Goal: Task Accomplishment & Management: Use online tool/utility

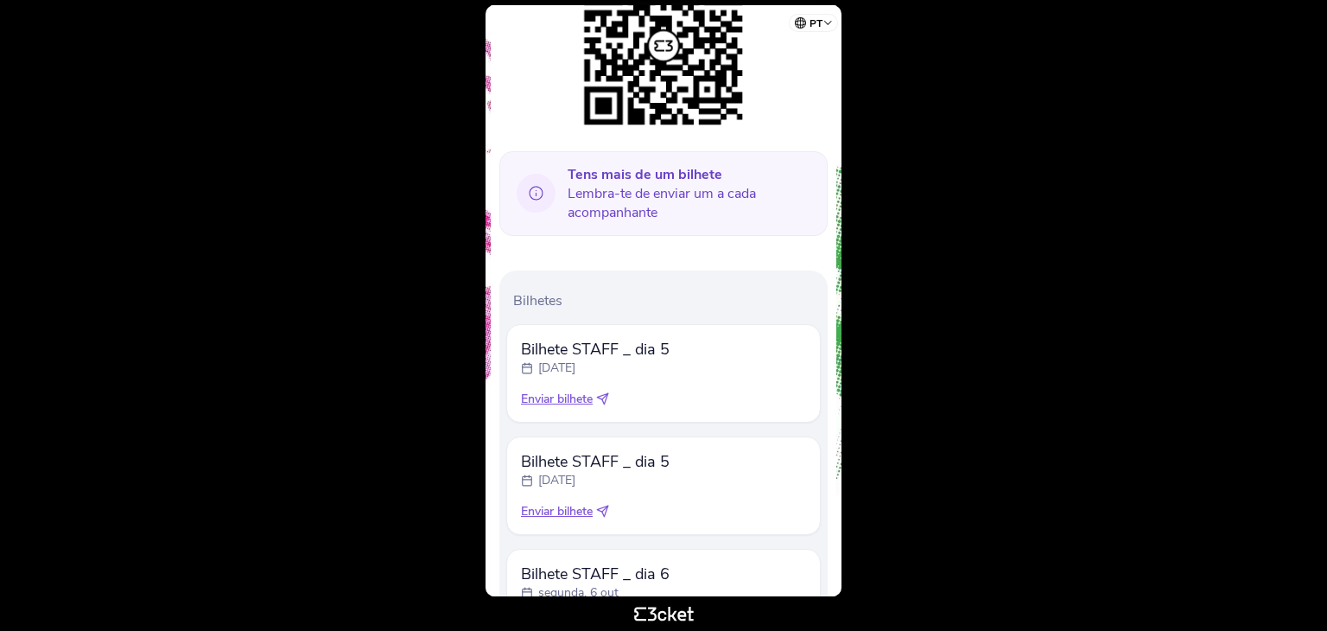
scroll to position [537, 0]
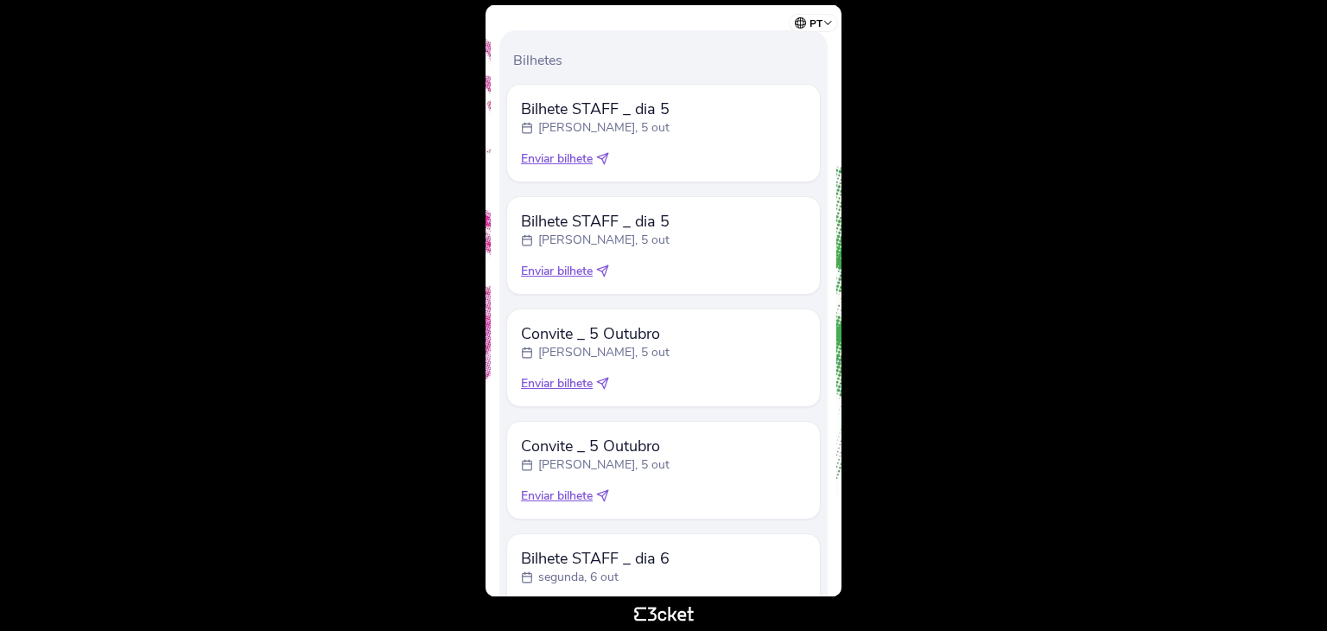
scroll to position [503, 0]
click at [576, 380] on span "Enviar bilhete" at bounding box center [557, 381] width 72 height 17
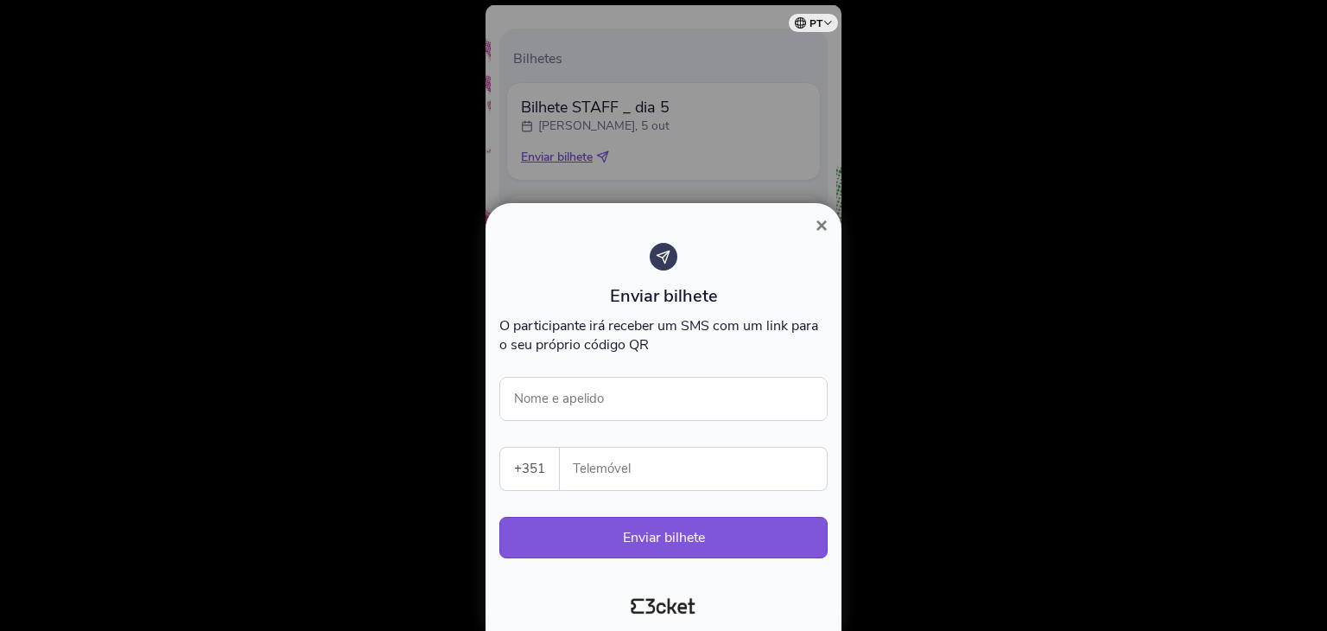
click at [697, 431] on div "Enviar bilhete O participante [PERSON_NAME] receber um SMS com um link para o s…" at bounding box center [663, 409] width 328 height 333
click at [695, 404] on input "Nome e apelido" at bounding box center [663, 399] width 328 height 44
type input "[PERSON_NAME]"
click at [666, 485] on input "Telemóvel" at bounding box center [700, 469] width 253 height 42
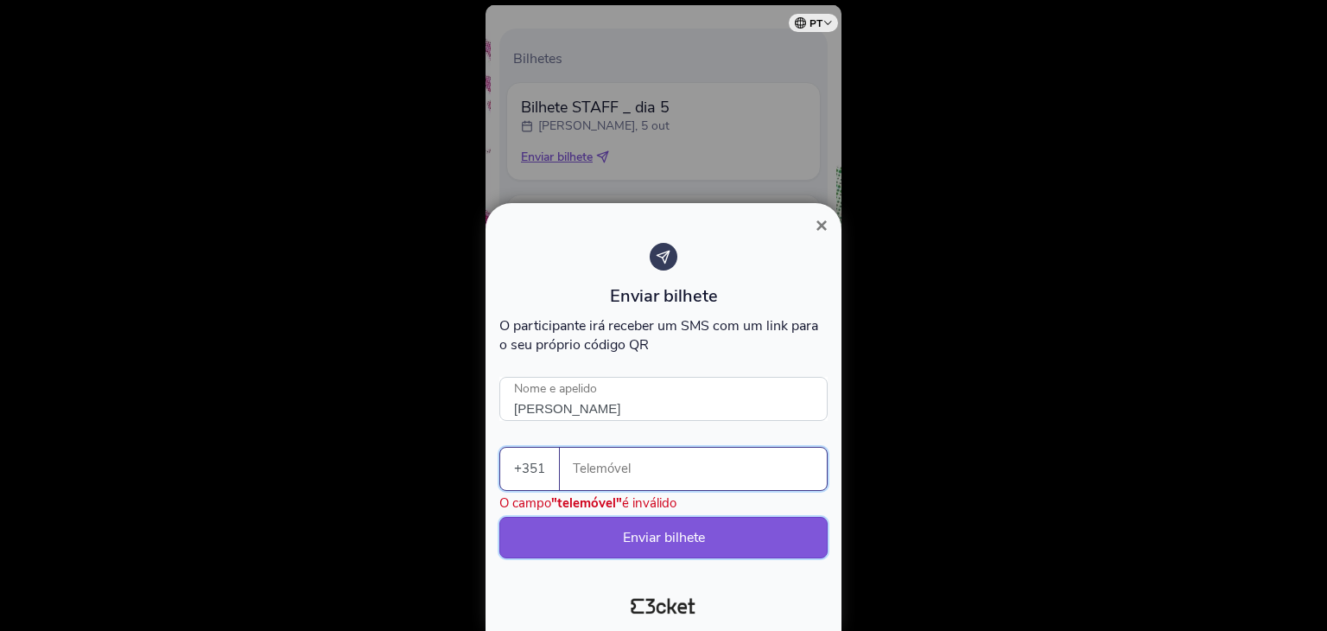
paste input "910424792"
drag, startPoint x: 645, startPoint y: 474, endPoint x: 542, endPoint y: 474, distance: 102.8
click at [542, 474] on div "+351 [GEOGRAPHIC_DATA] (+351) [GEOGRAPHIC_DATA] (+34) [GEOGRAPHIC_DATA] (+32) […" at bounding box center [663, 469] width 328 height 44
type input "910424792"
click at [692, 540] on button "Enviar bilhete" at bounding box center [663, 537] width 328 height 41
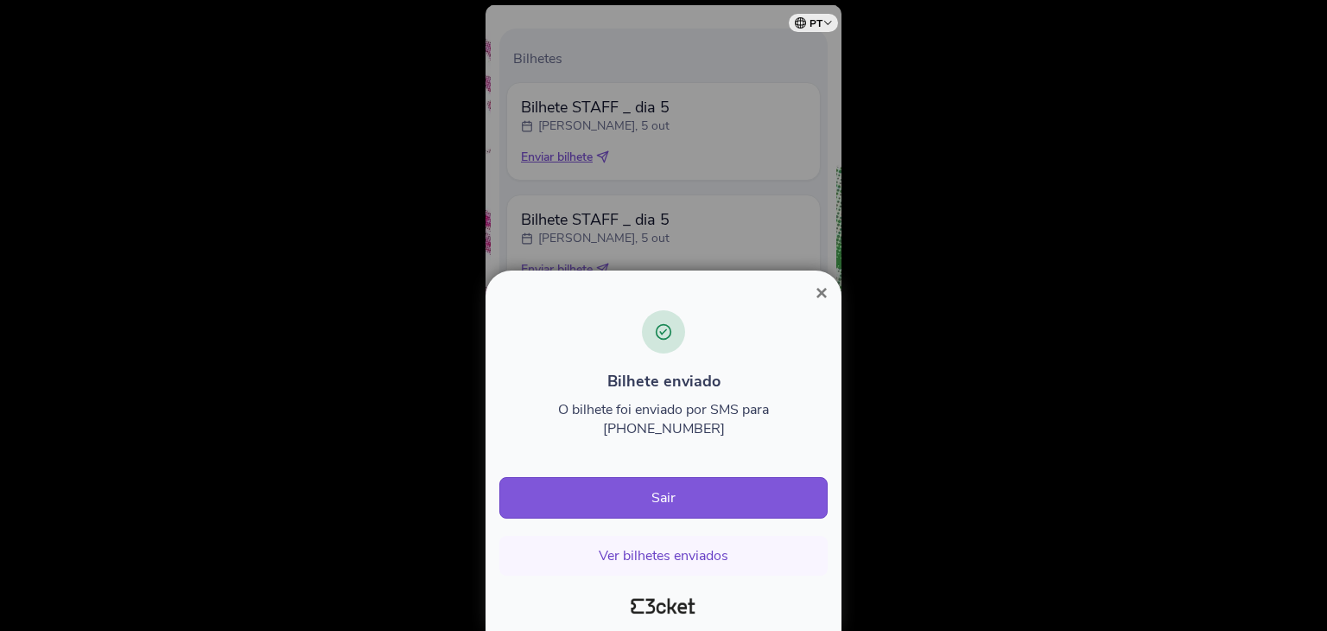
click at [816, 304] on span "×" at bounding box center [822, 292] width 12 height 23
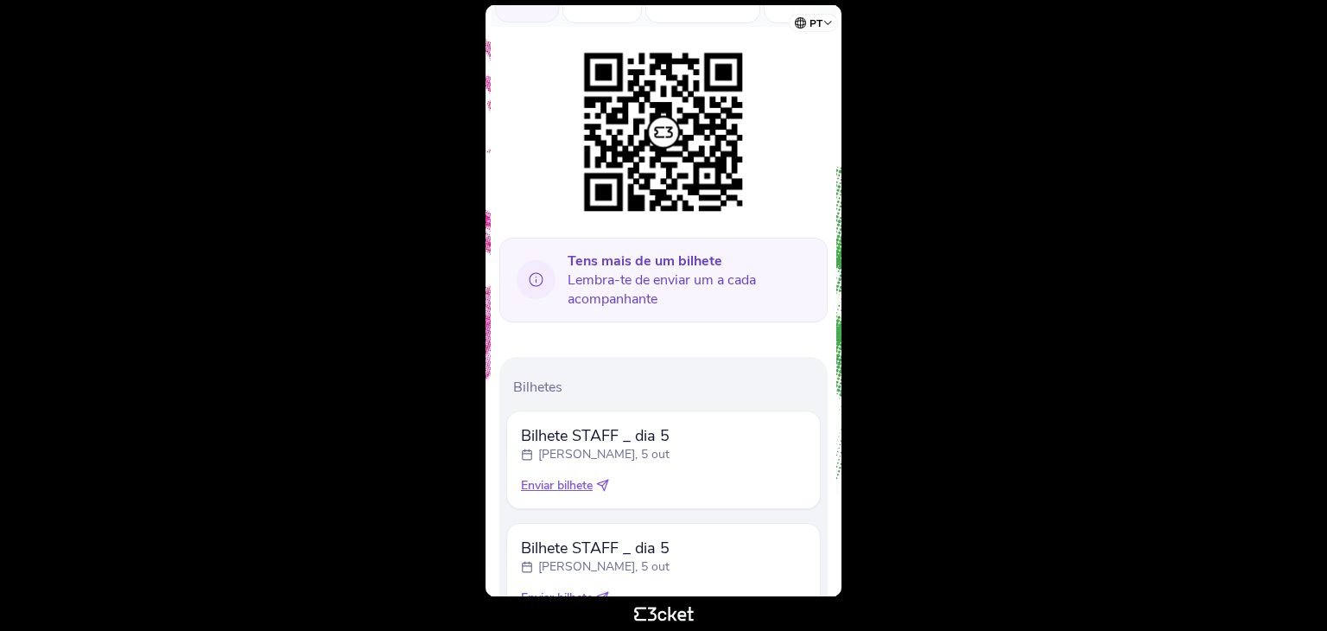
scroll to position [605, 0]
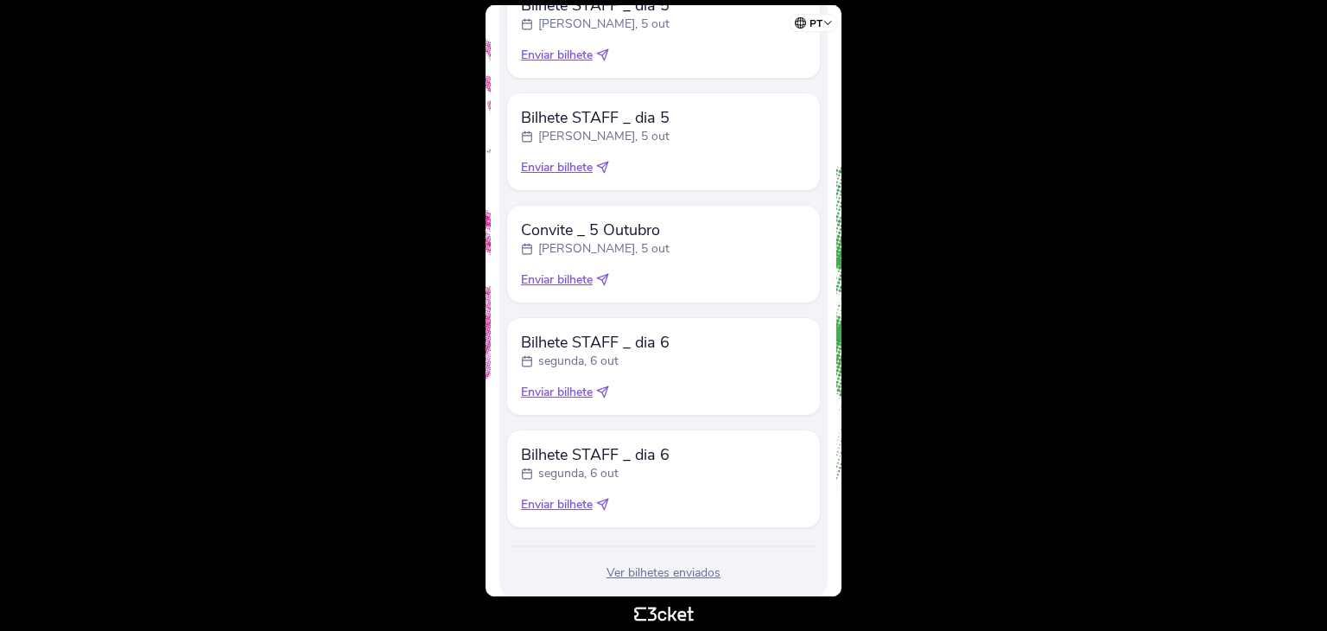
click at [584, 276] on span "Enviar bilhete" at bounding box center [557, 279] width 72 height 17
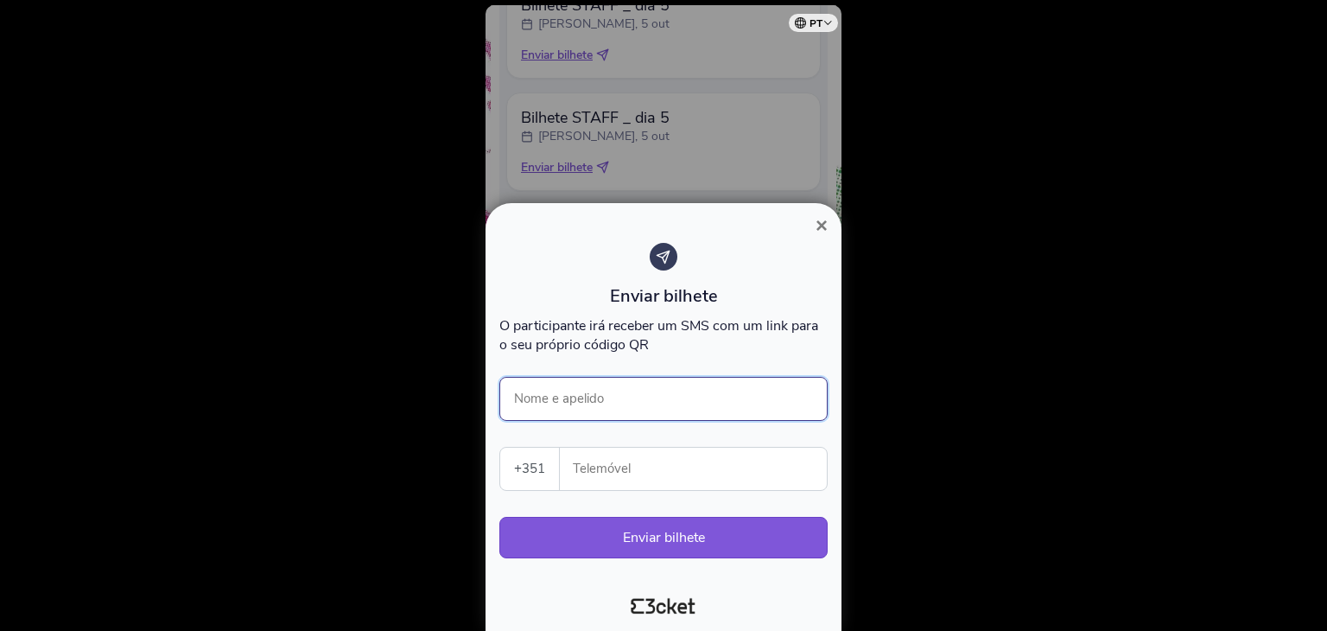
click at [608, 398] on input "Nome e apelido" at bounding box center [663, 399] width 328 height 44
type input "Beatriz Cardoso"
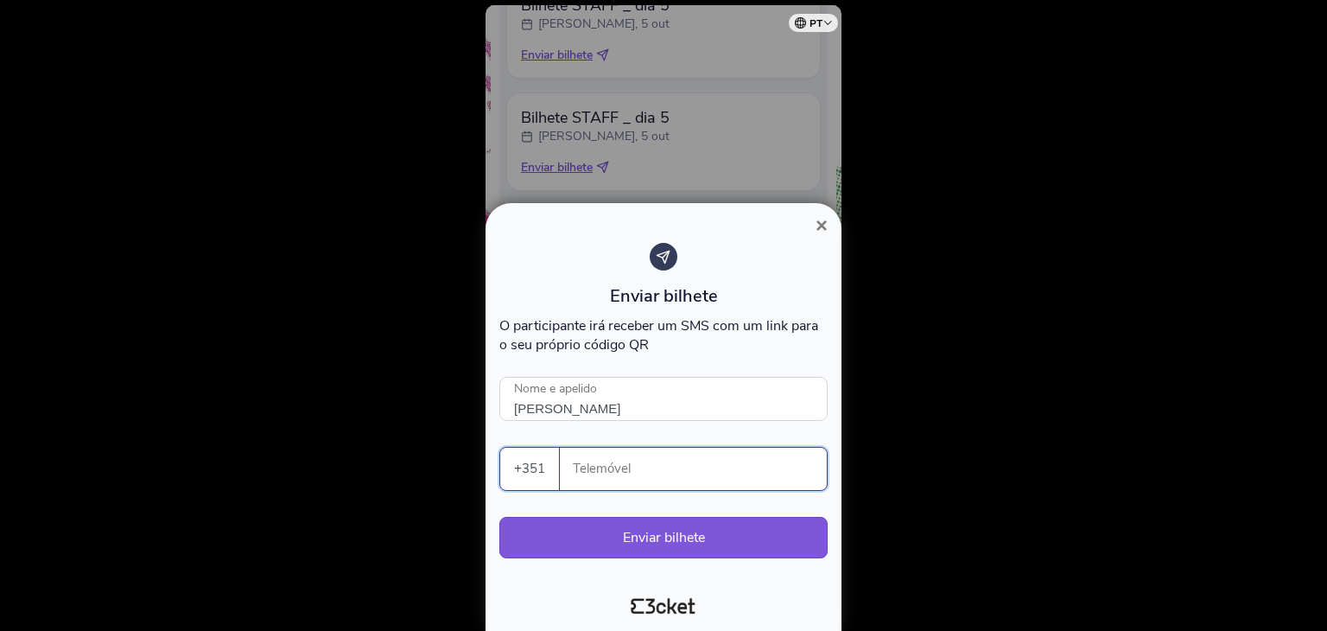
click at [625, 479] on input "Telemóvel" at bounding box center [700, 469] width 253 height 42
paste input "910424792"
type input "910424792"
click at [672, 537] on button "Enviar bilhete" at bounding box center [663, 537] width 328 height 41
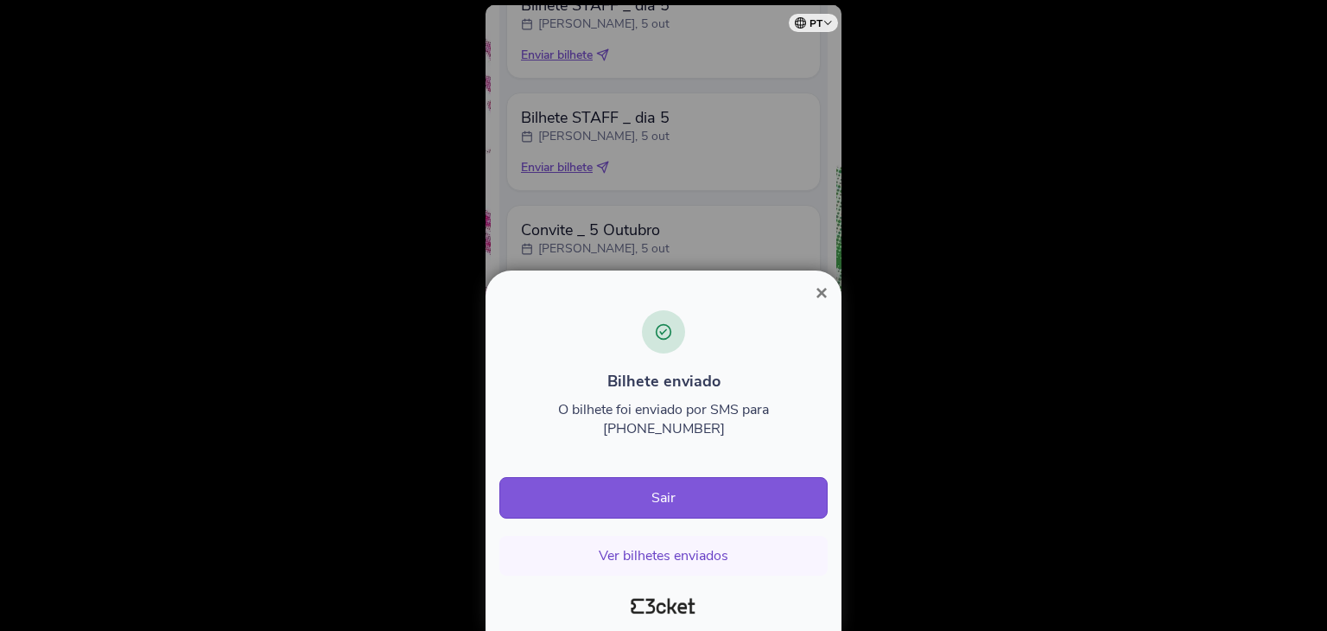
click at [823, 304] on span "×" at bounding box center [822, 292] width 12 height 23
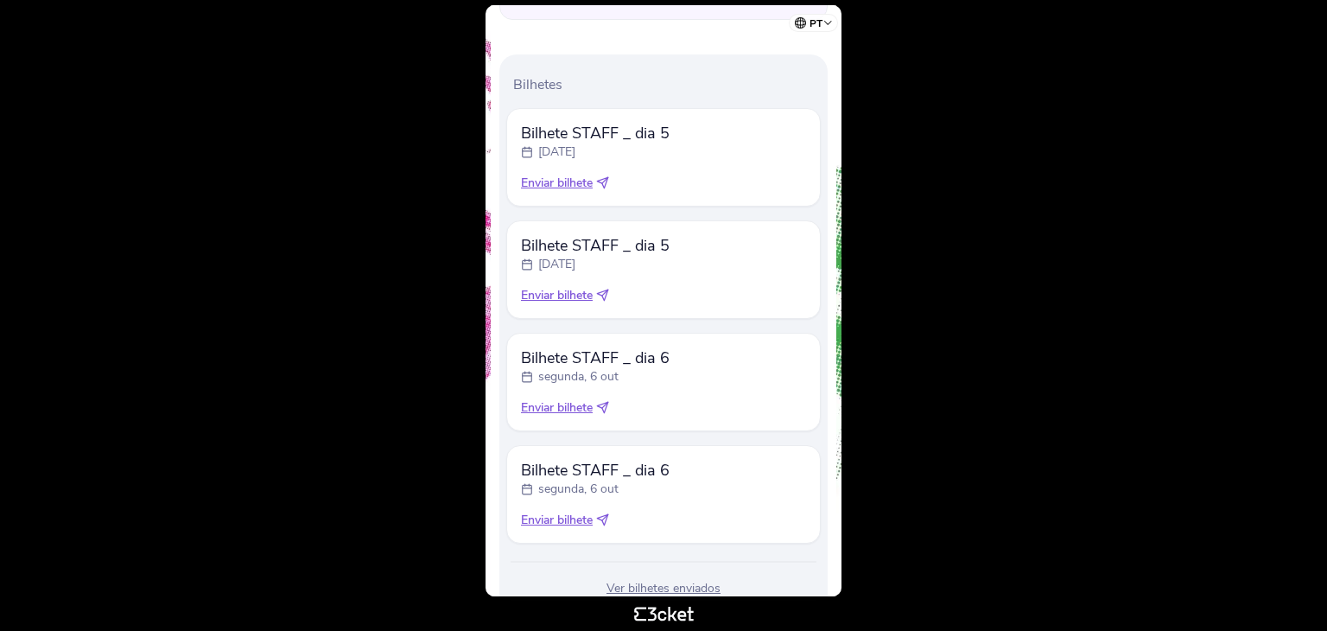
scroll to position [537, 0]
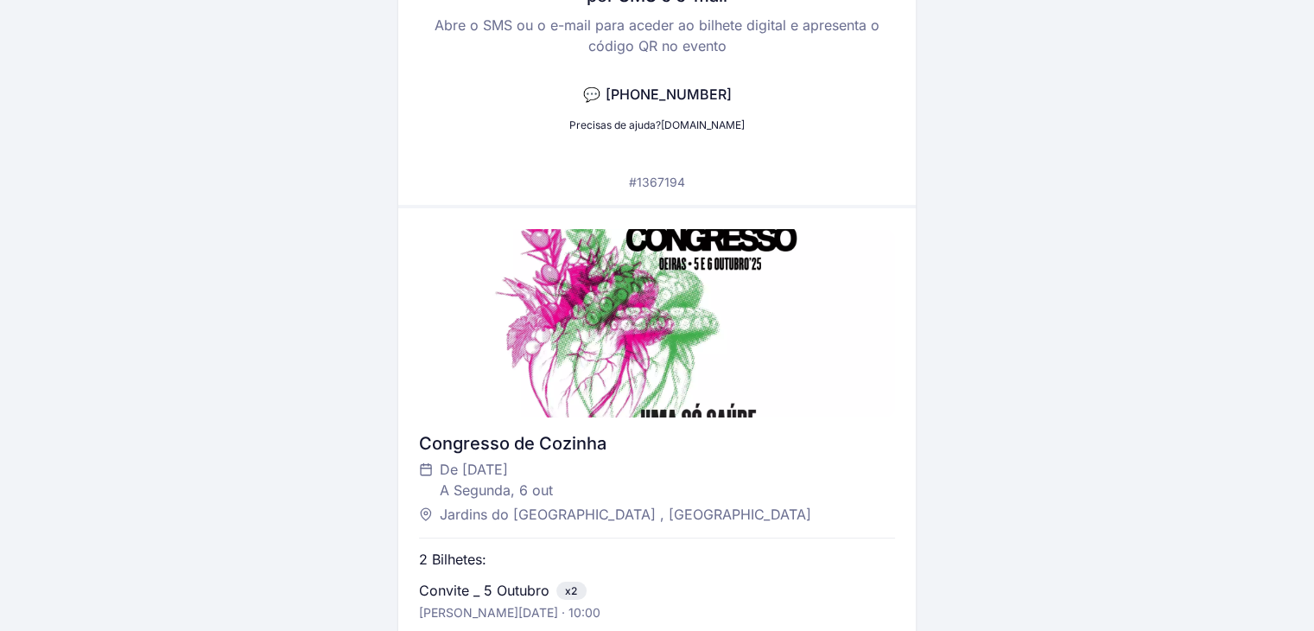
scroll to position [460, 0]
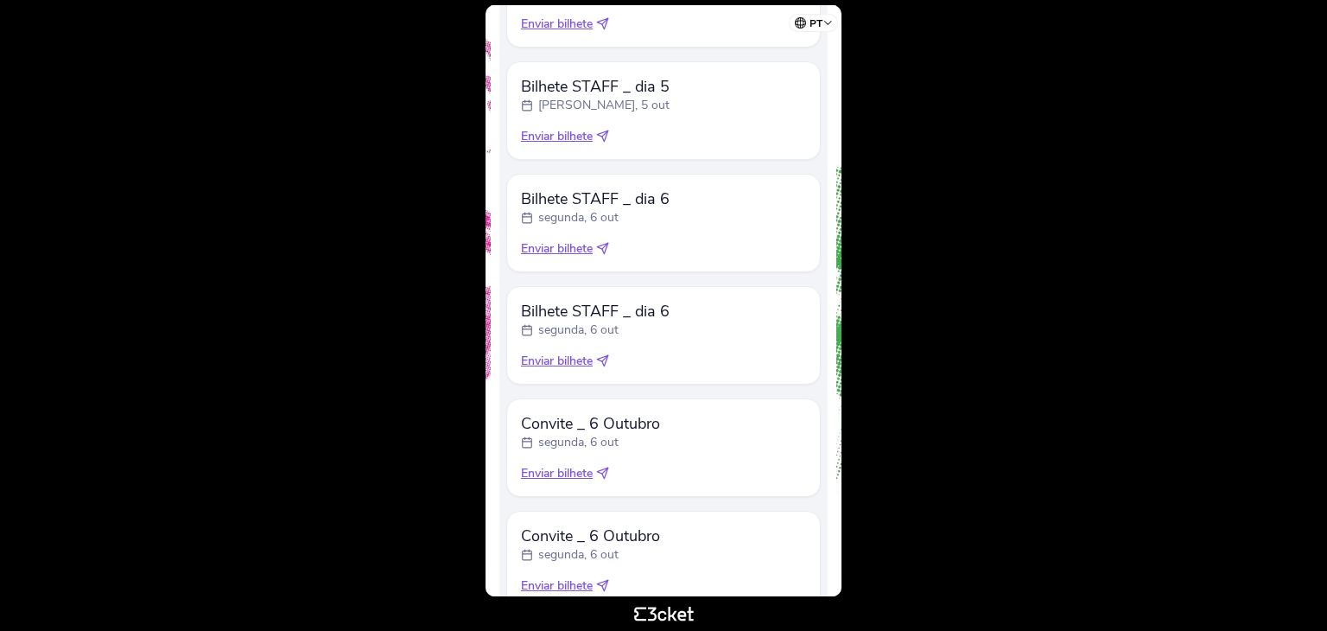
scroll to position [762, 0]
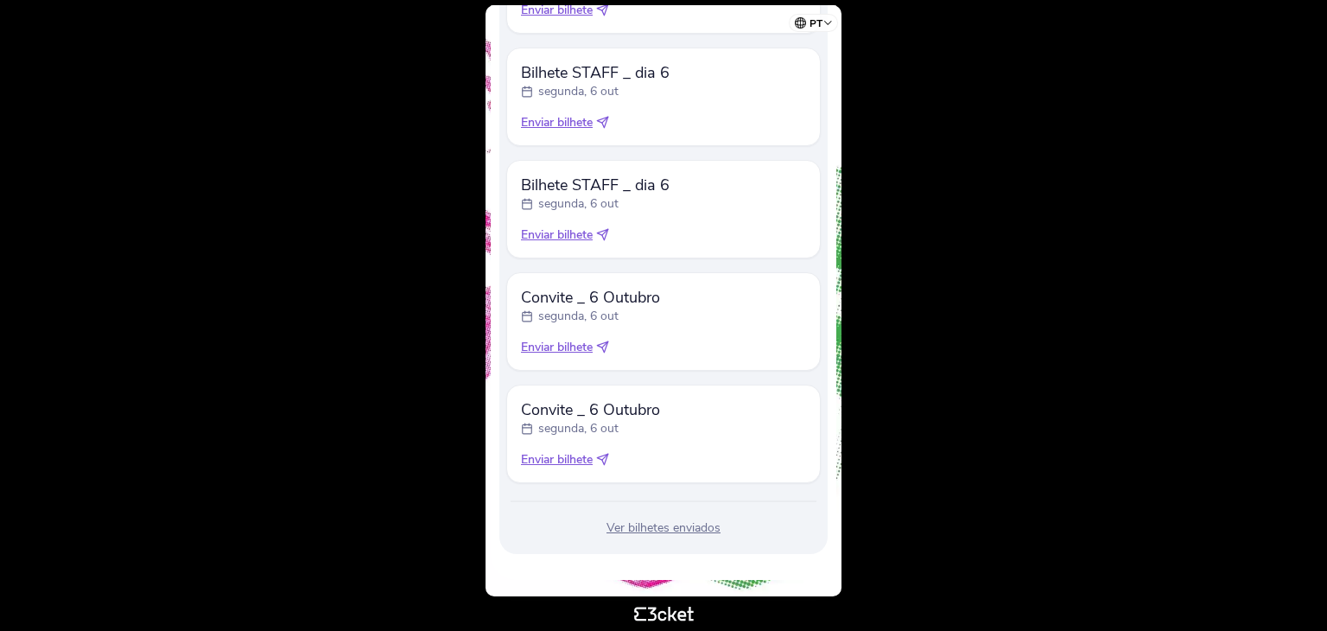
click at [555, 348] on span "Enviar bilhete" at bounding box center [557, 347] width 72 height 17
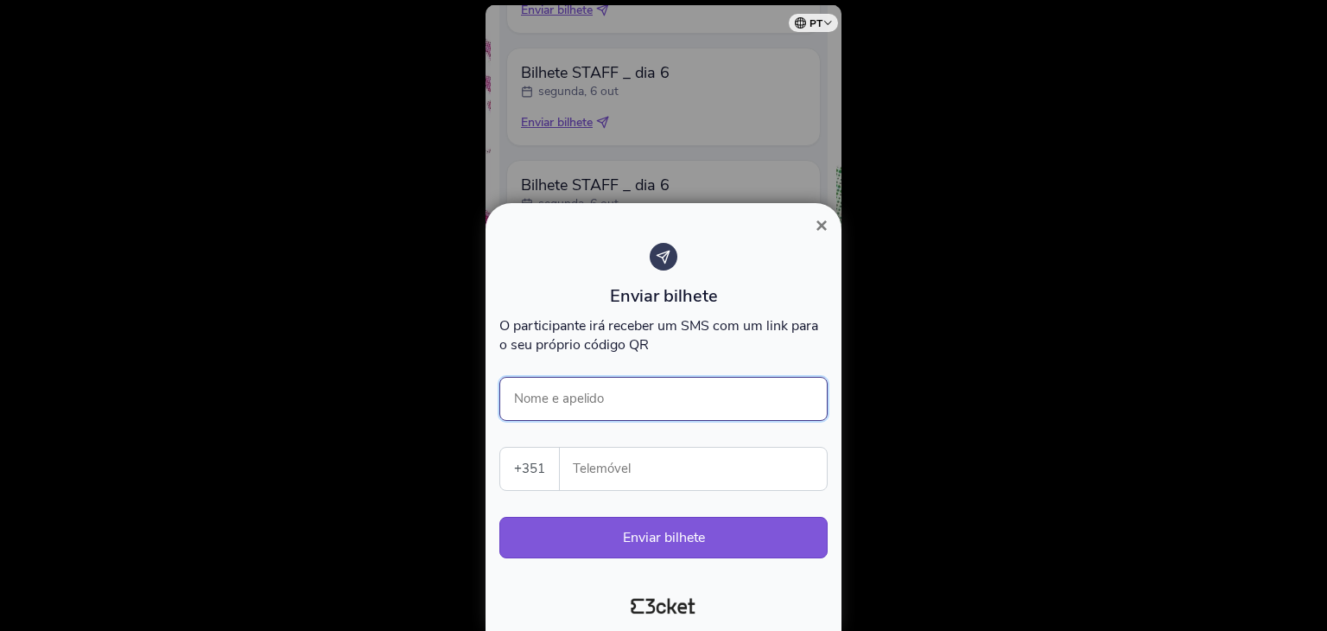
drag, startPoint x: 620, startPoint y: 406, endPoint x: 614, endPoint y: 416, distance: 10.8
click at [620, 406] on input "Nome e apelido" at bounding box center [663, 399] width 328 height 44
drag, startPoint x: 689, startPoint y: 397, endPoint x: 667, endPoint y: 400, distance: 21.8
click at [667, 400] on input "Sandra Costa910001004" at bounding box center [663, 399] width 328 height 44
type input "Sandra Costa"
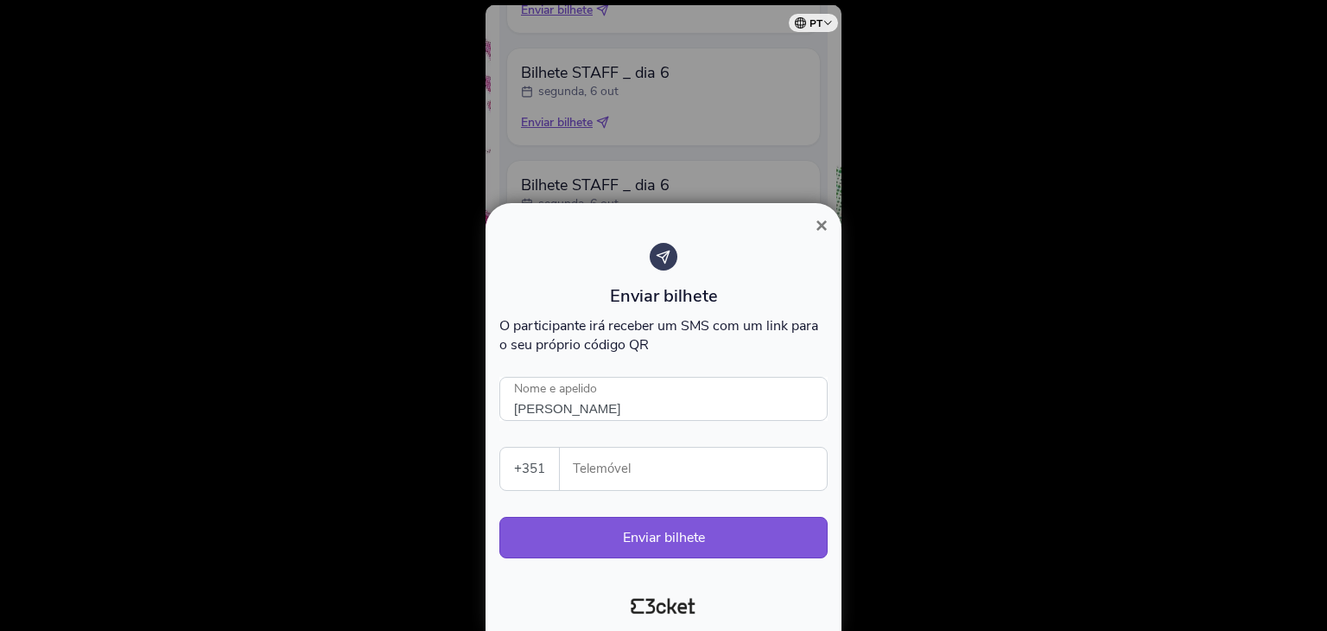
click at [674, 478] on input "Telemóvel" at bounding box center [700, 469] width 253 height 42
type input "910001004"
click at [702, 547] on button "Enviar bilhete" at bounding box center [663, 537] width 328 height 41
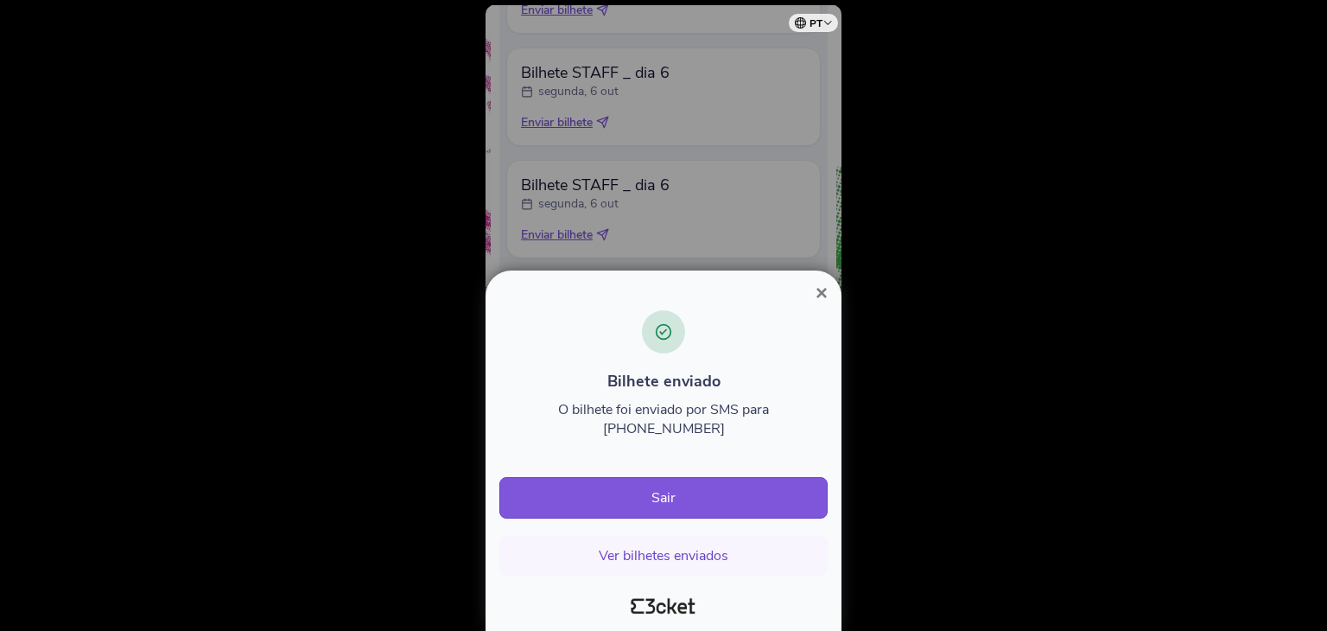
click at [823, 304] on span "×" at bounding box center [822, 292] width 12 height 23
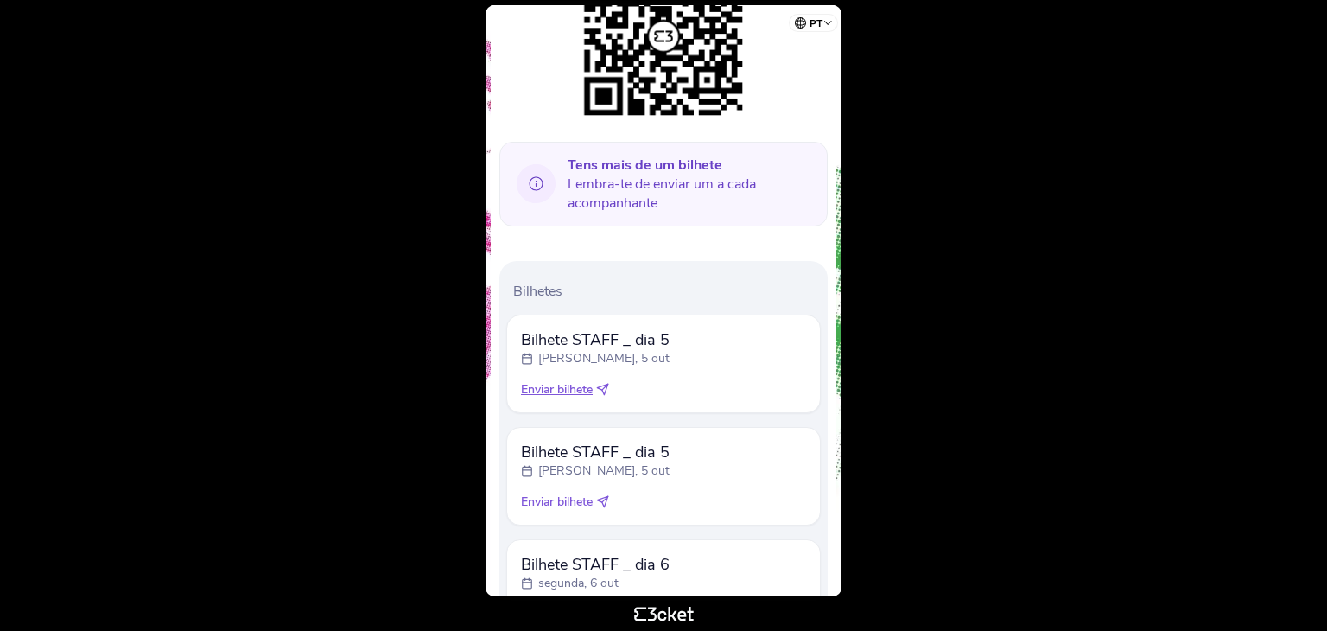
scroll to position [650, 0]
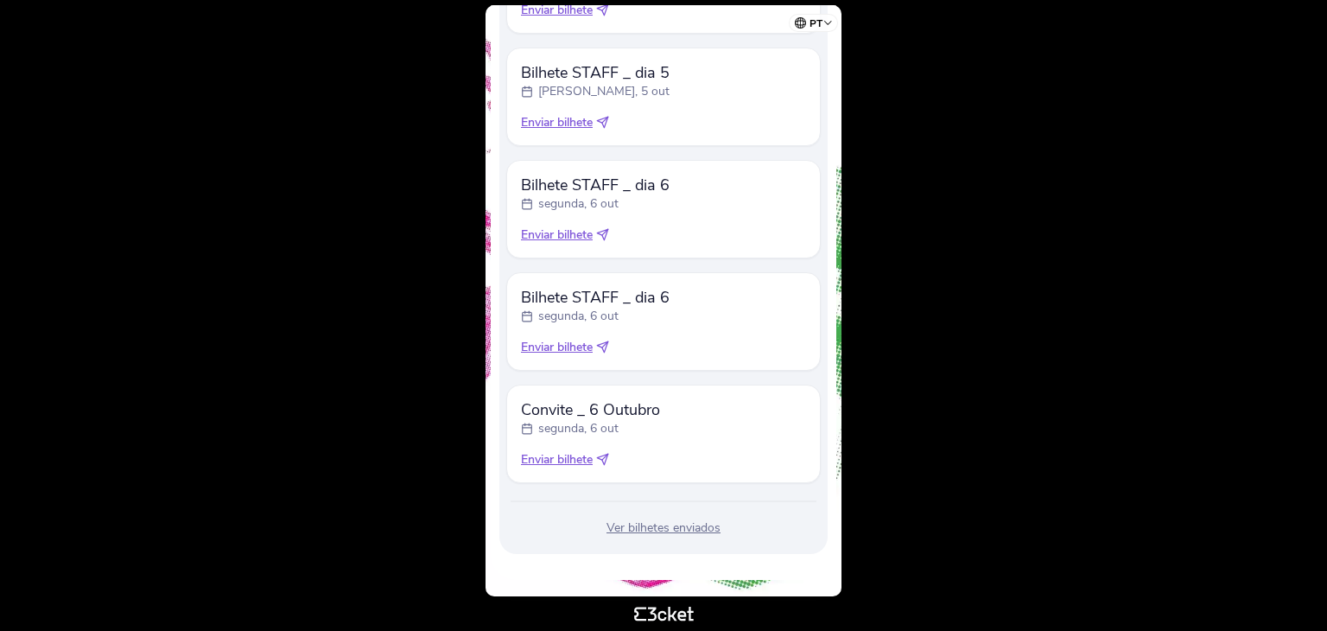
click at [567, 462] on span "Enviar bilhete" at bounding box center [557, 459] width 72 height 17
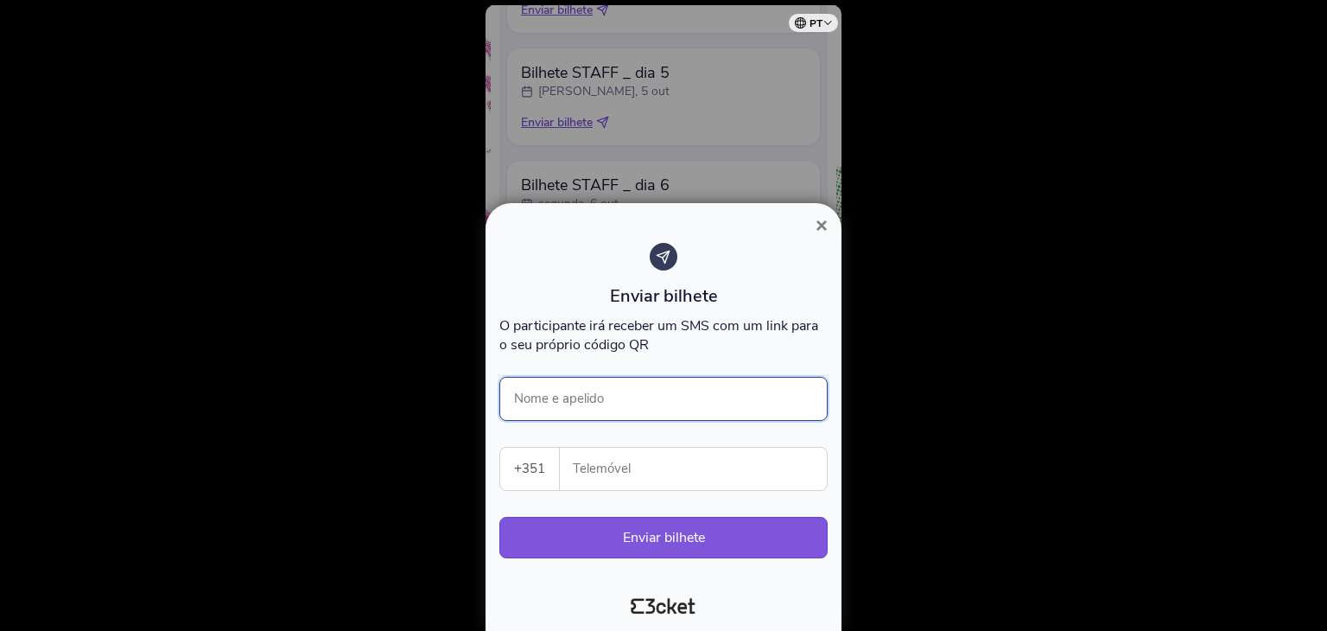
click at [607, 385] on input "Nome e apelido" at bounding box center [663, 399] width 328 height 44
type input "Sandra Costa"
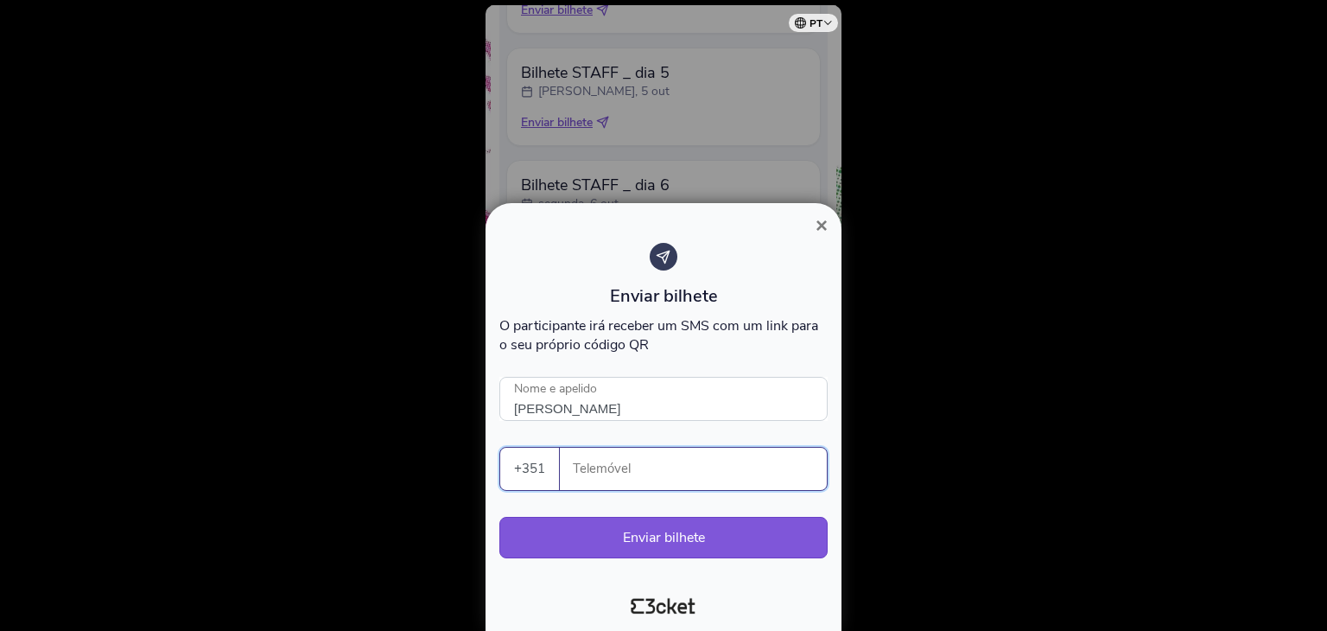
click at [601, 465] on input "Telemóvel" at bounding box center [700, 469] width 253 height 42
type input "910001004"
click at [581, 531] on button "Enviar bilhete" at bounding box center [663, 537] width 328 height 41
